Goal: Task Accomplishment & Management: Use online tool/utility

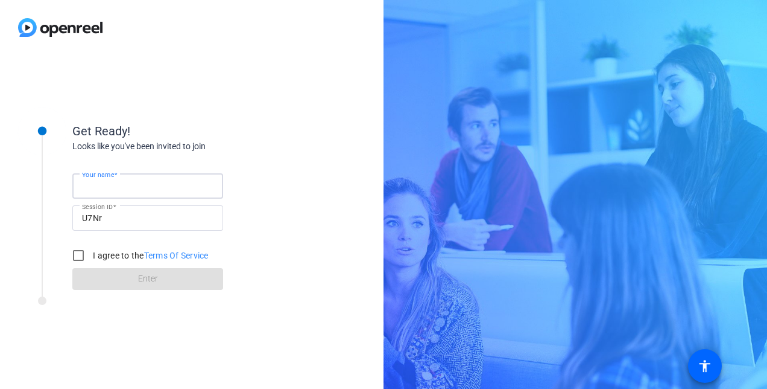
click at [142, 185] on input "Your name" at bounding box center [148, 186] width 132 height 14
type input "[PERSON_NAME]"
click at [254, 168] on div "Your name [PERSON_NAME] Session ID U7Nr I agree to the Terms Of Service Enter" at bounding box center [192, 221] width 241 height 137
click at [81, 255] on input "I agree to the Terms Of Service" at bounding box center [78, 255] width 24 height 24
checkbox input "true"
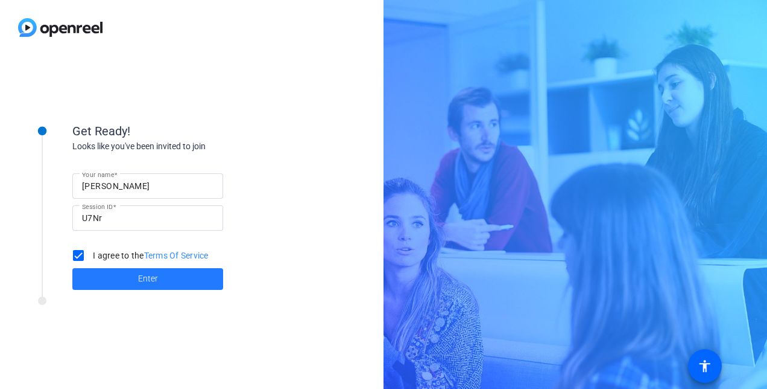
click at [104, 279] on span at bounding box center [147, 278] width 151 height 29
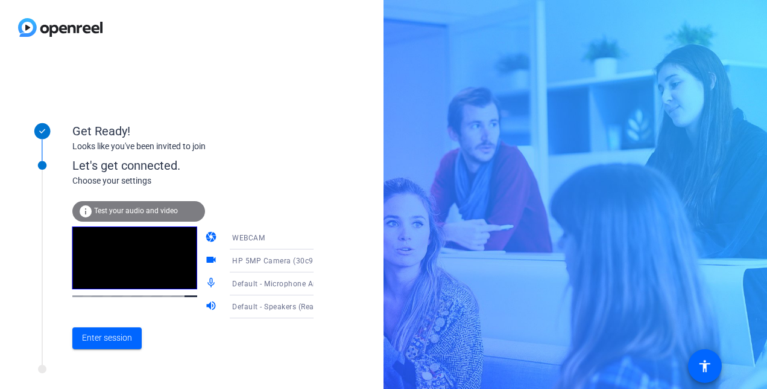
click at [149, 212] on span "Test your audio and video" at bounding box center [136, 210] width 84 height 8
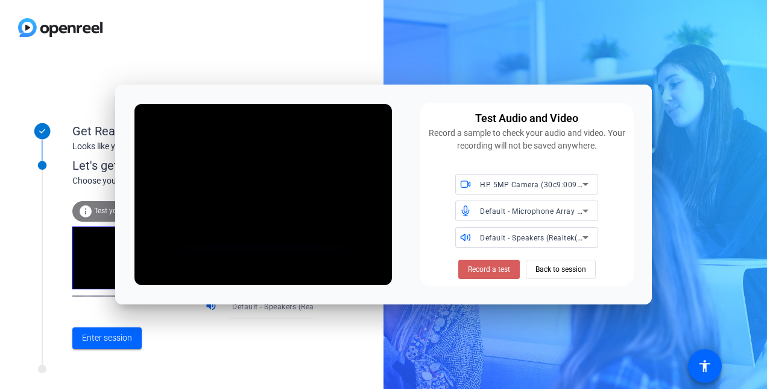
click at [484, 270] on span "Record a test" at bounding box center [489, 269] width 42 height 11
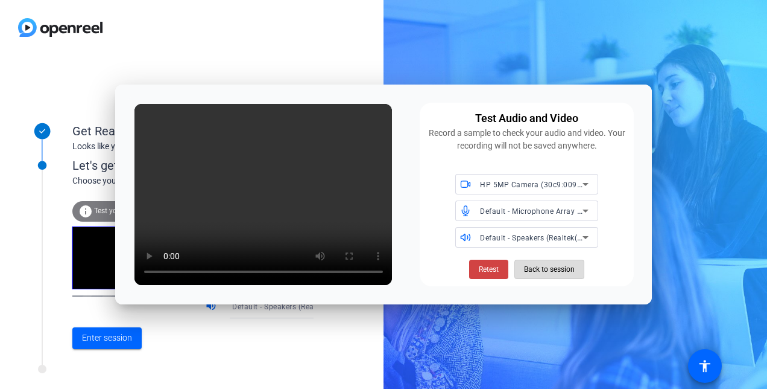
click at [559, 273] on span "Back to session" at bounding box center [549, 269] width 51 height 23
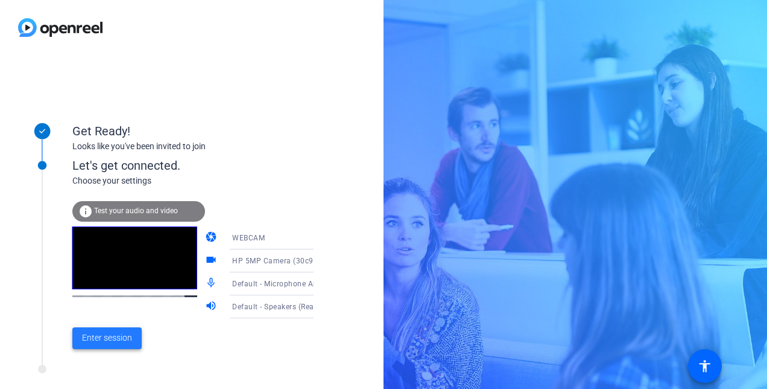
click at [116, 337] on span "Enter session" at bounding box center [107, 337] width 50 height 13
